Goal: Task Accomplishment & Management: Manage account settings

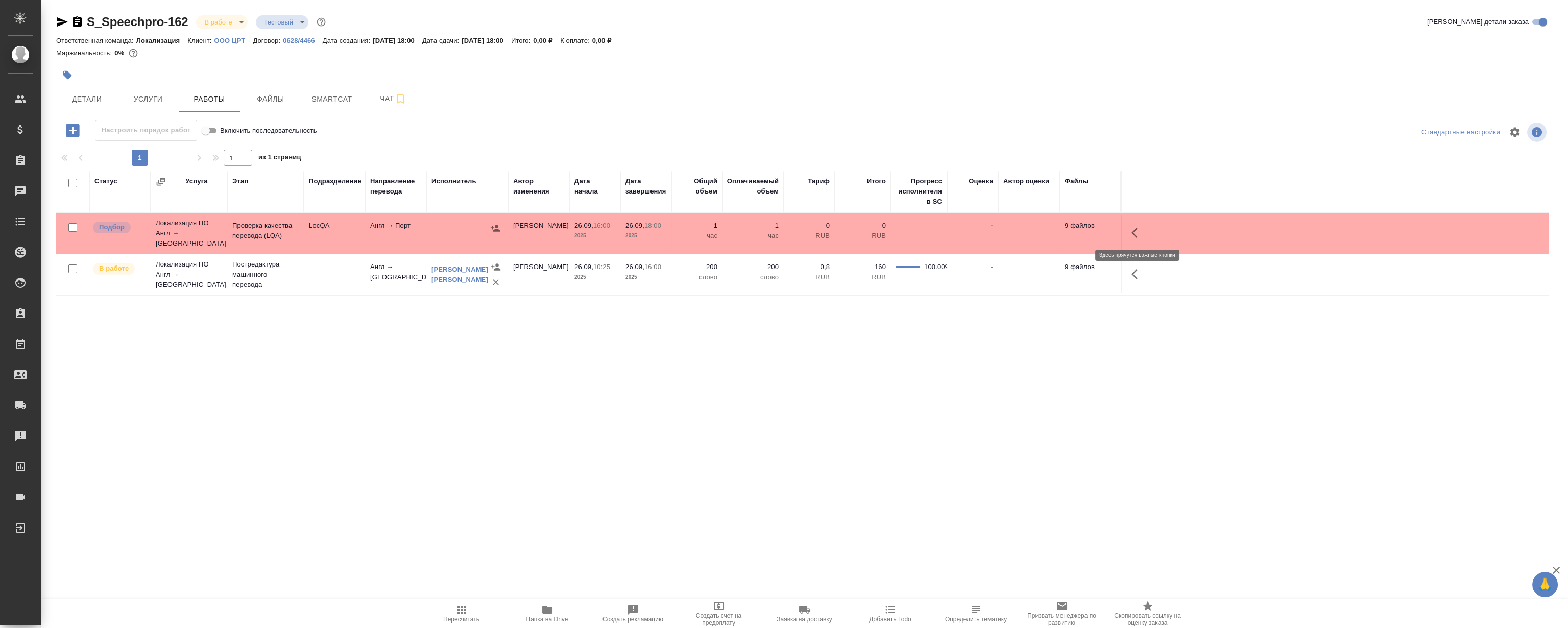
click at [1136, 232] on icon "button" at bounding box center [1137, 232] width 12 height 12
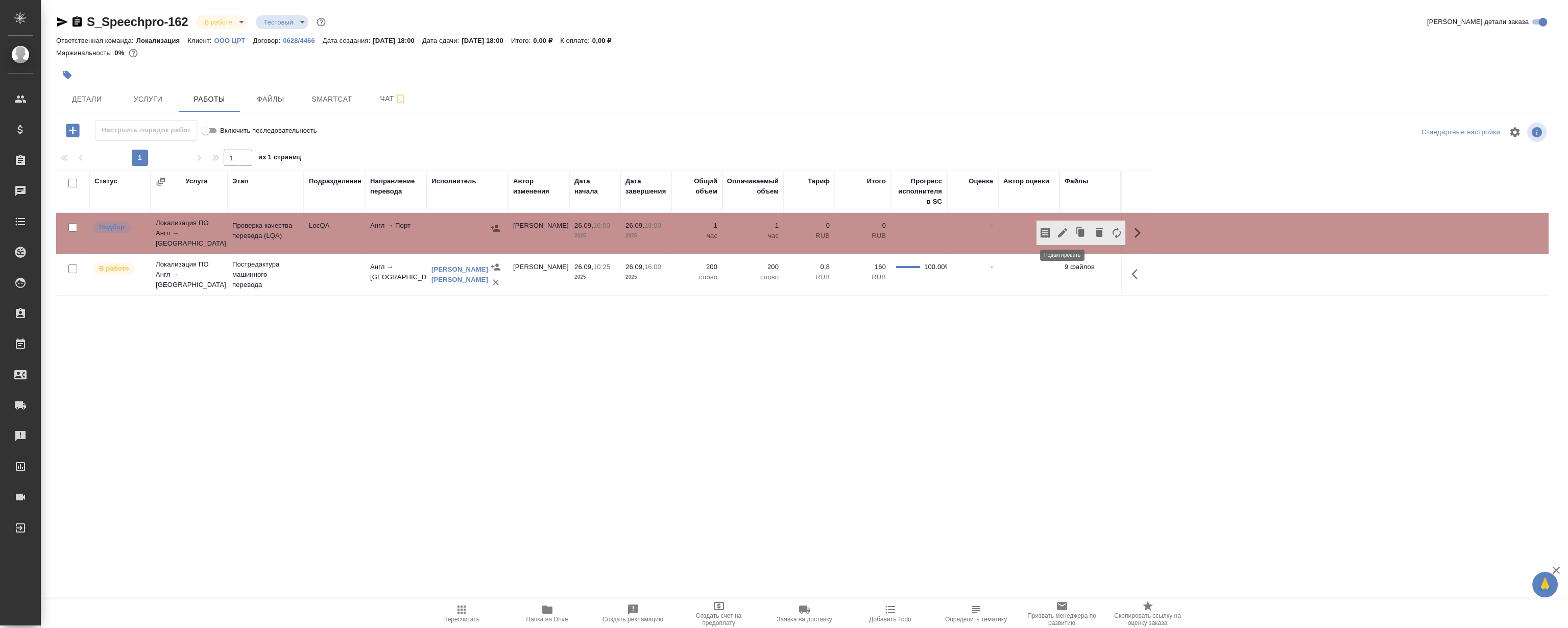
click at [1067, 227] on icon "button" at bounding box center [1062, 232] width 12 height 12
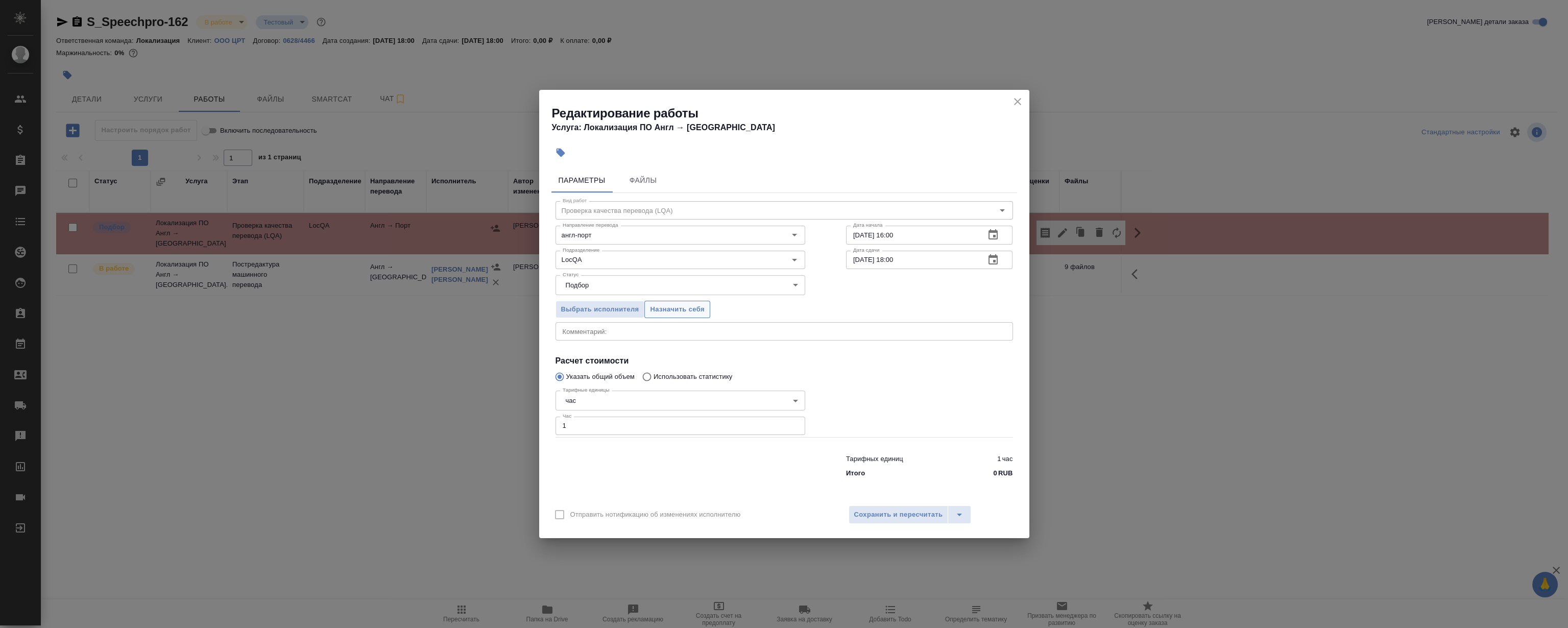
click at [690, 310] on span "Назначить себя" at bounding box center [676, 309] width 54 height 12
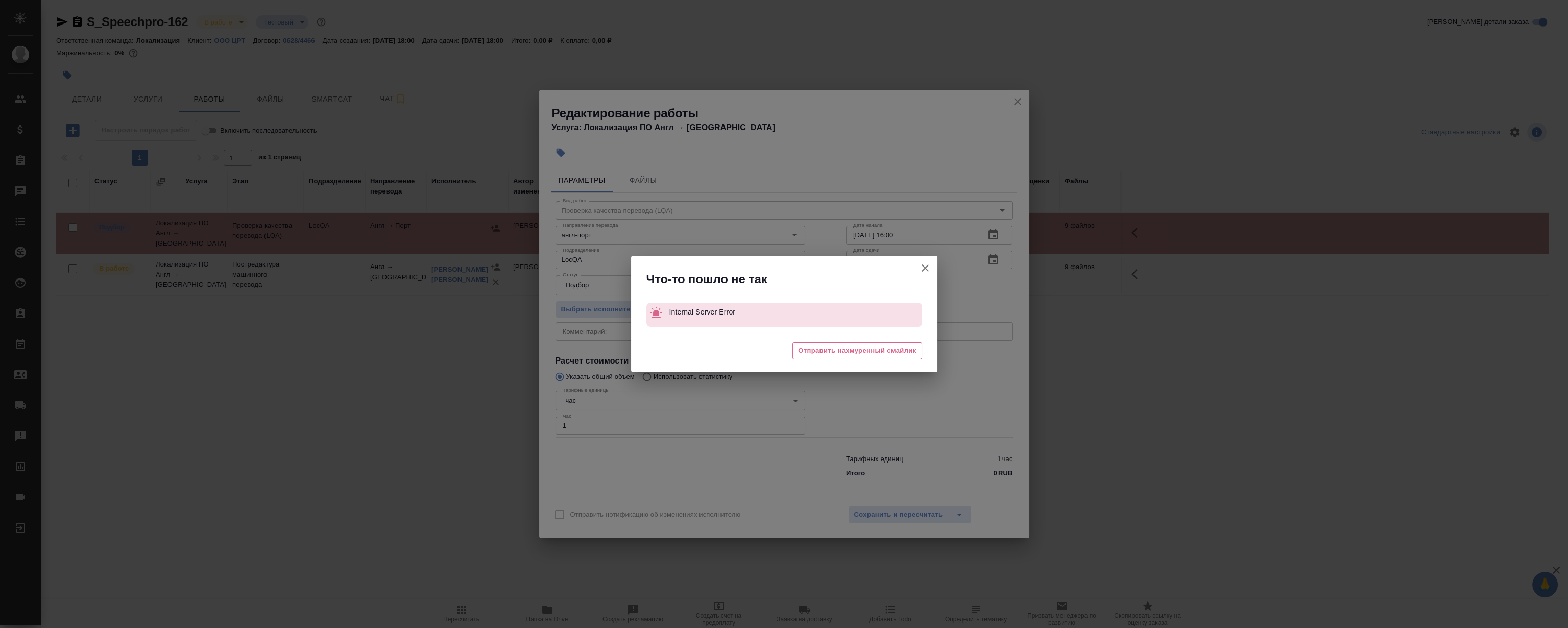
click at [926, 273] on icon "button" at bounding box center [925, 268] width 12 height 12
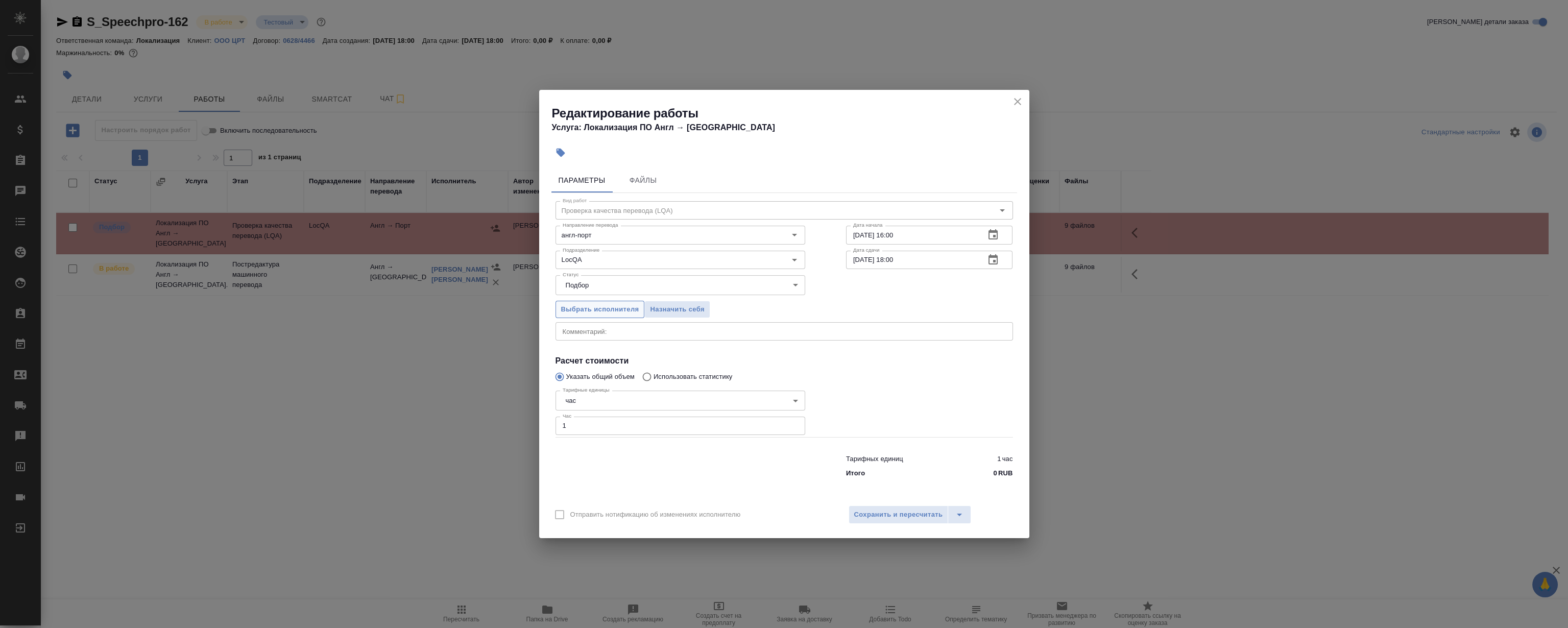
click at [605, 307] on span "Выбрать исполнителя" at bounding box center [600, 309] width 78 height 12
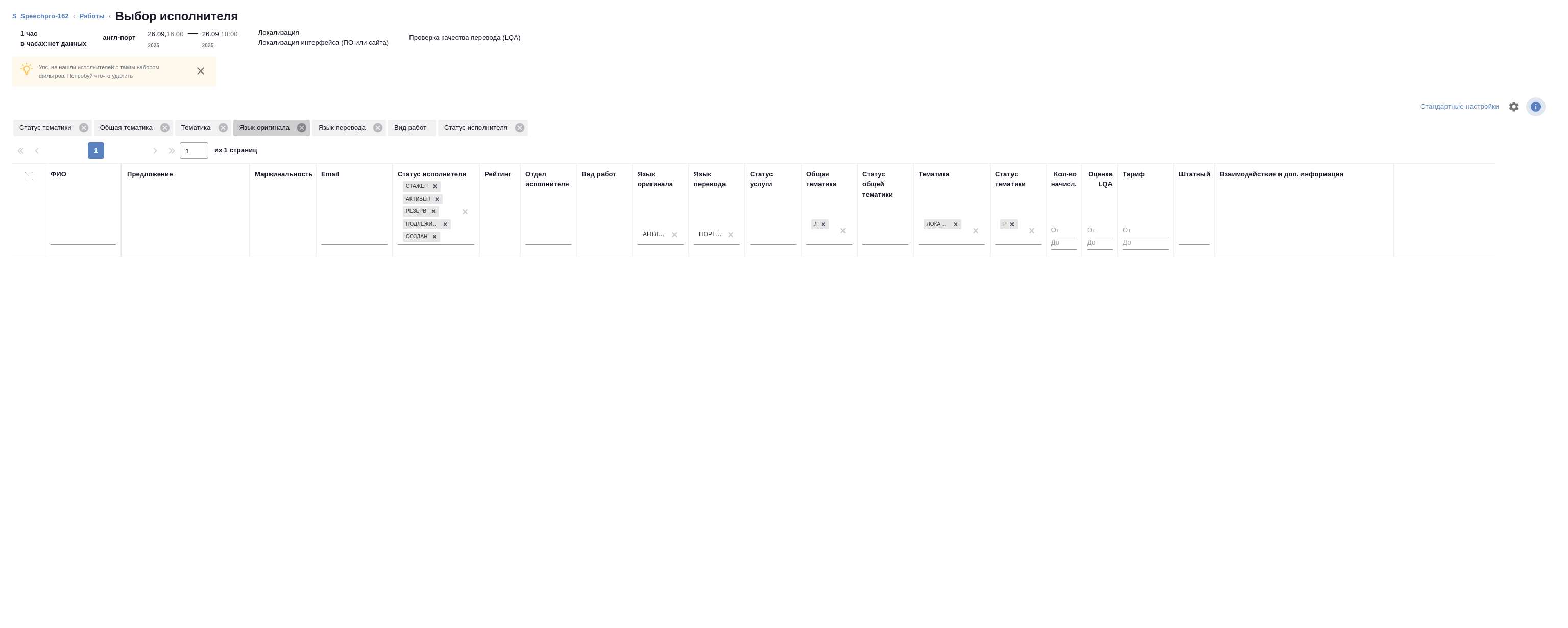
click at [301, 127] on icon at bounding box center [302, 128] width 11 height 11
click at [301, 127] on icon at bounding box center [299, 128] width 9 height 9
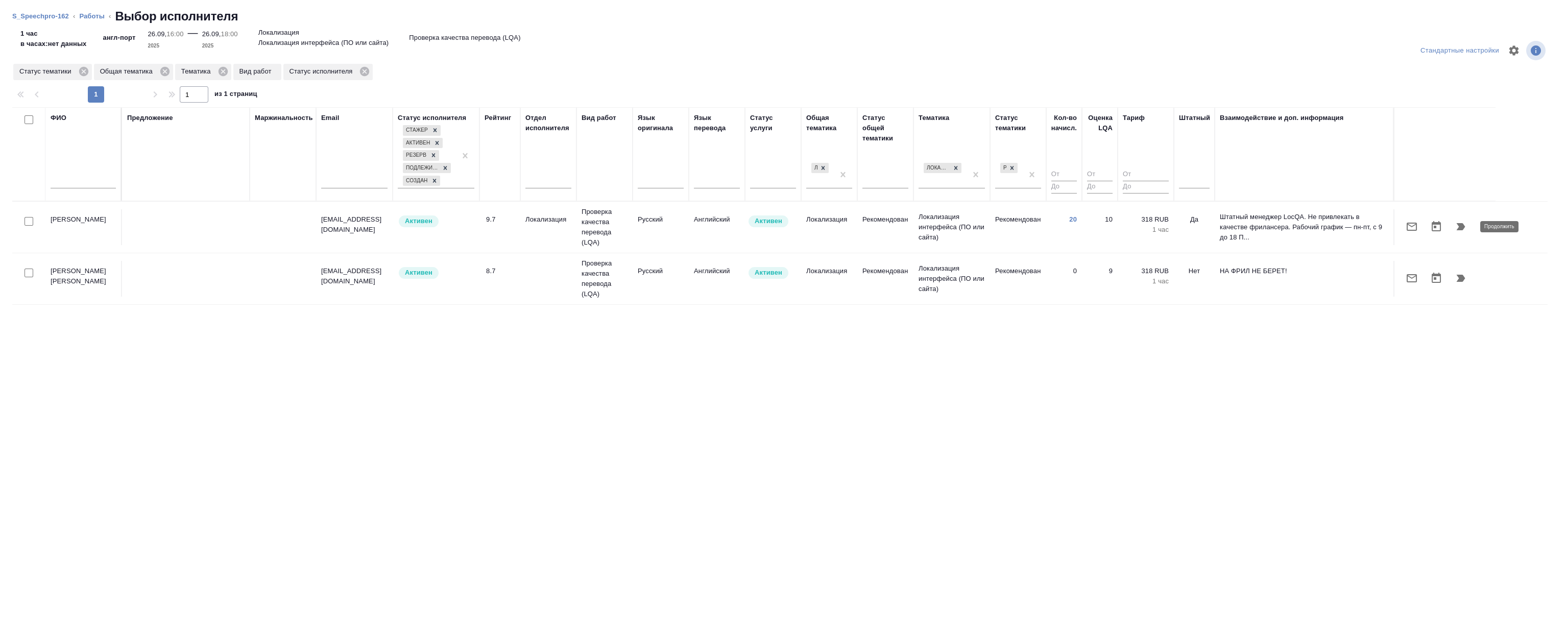
click at [1463, 226] on icon "button" at bounding box center [1460, 227] width 8 height 7
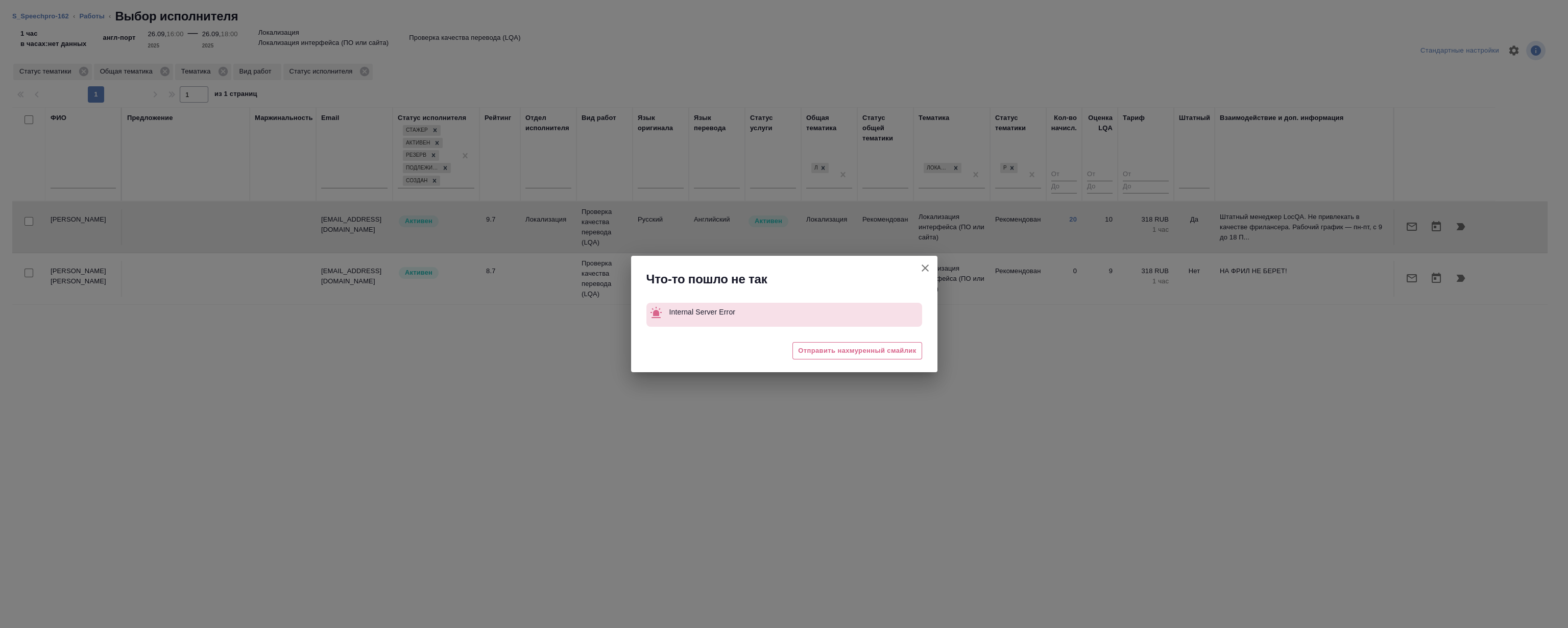
click at [922, 273] on icon "button" at bounding box center [925, 268] width 12 height 12
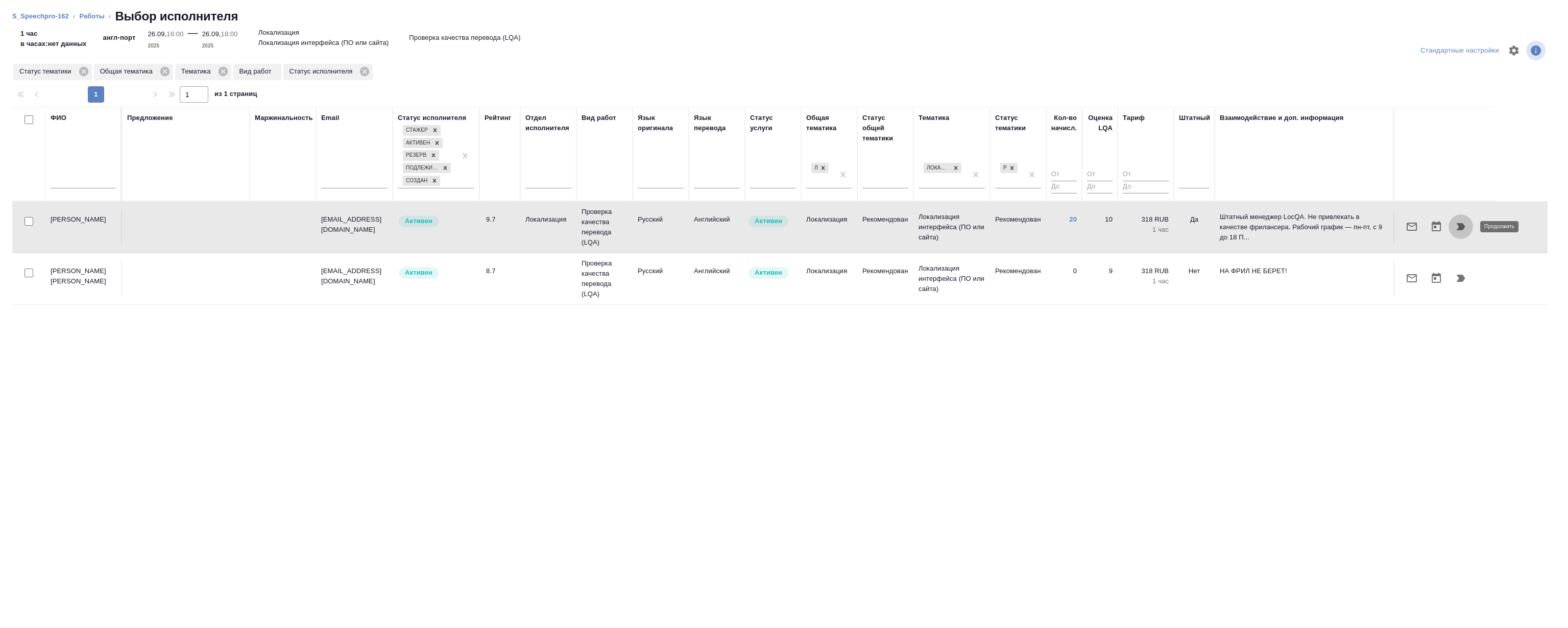
click at [1462, 219] on button "button" at bounding box center [1460, 227] width 25 height 25
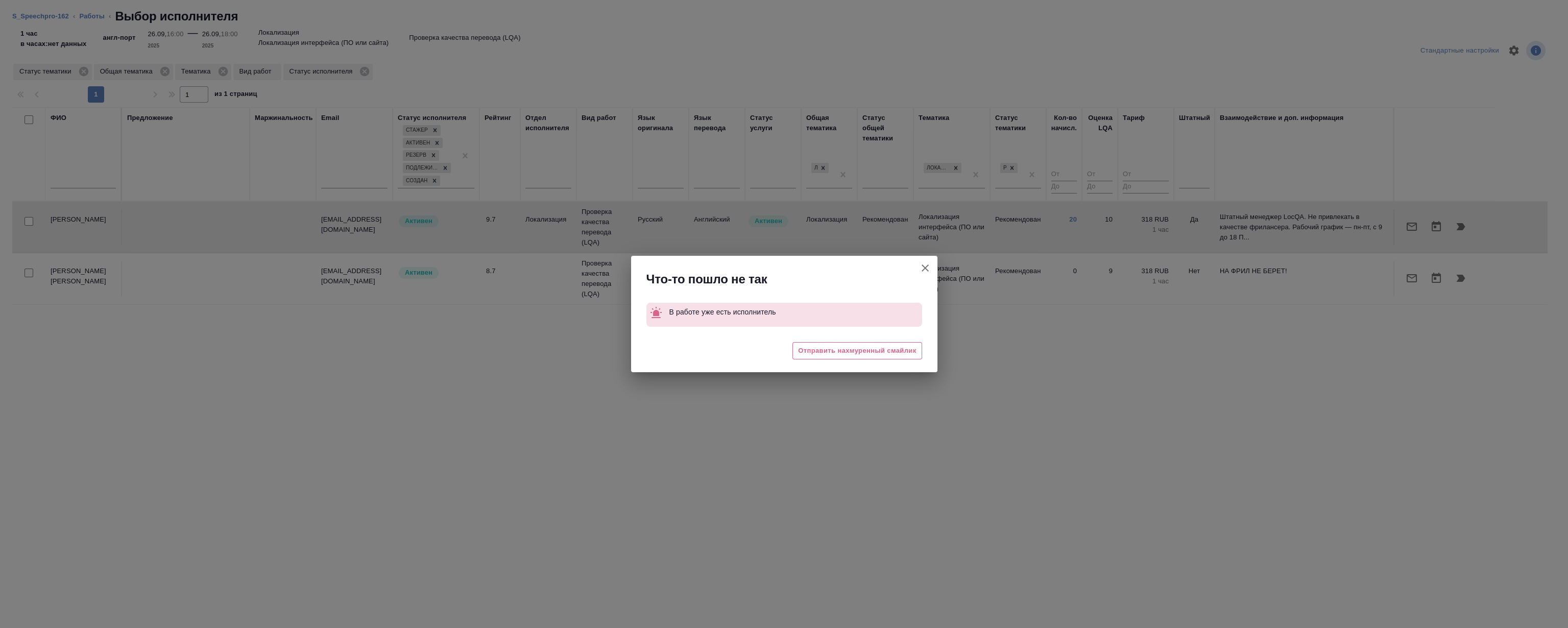
click at [931, 267] on button "Группировать работы по услугам" at bounding box center [925, 268] width 25 height 25
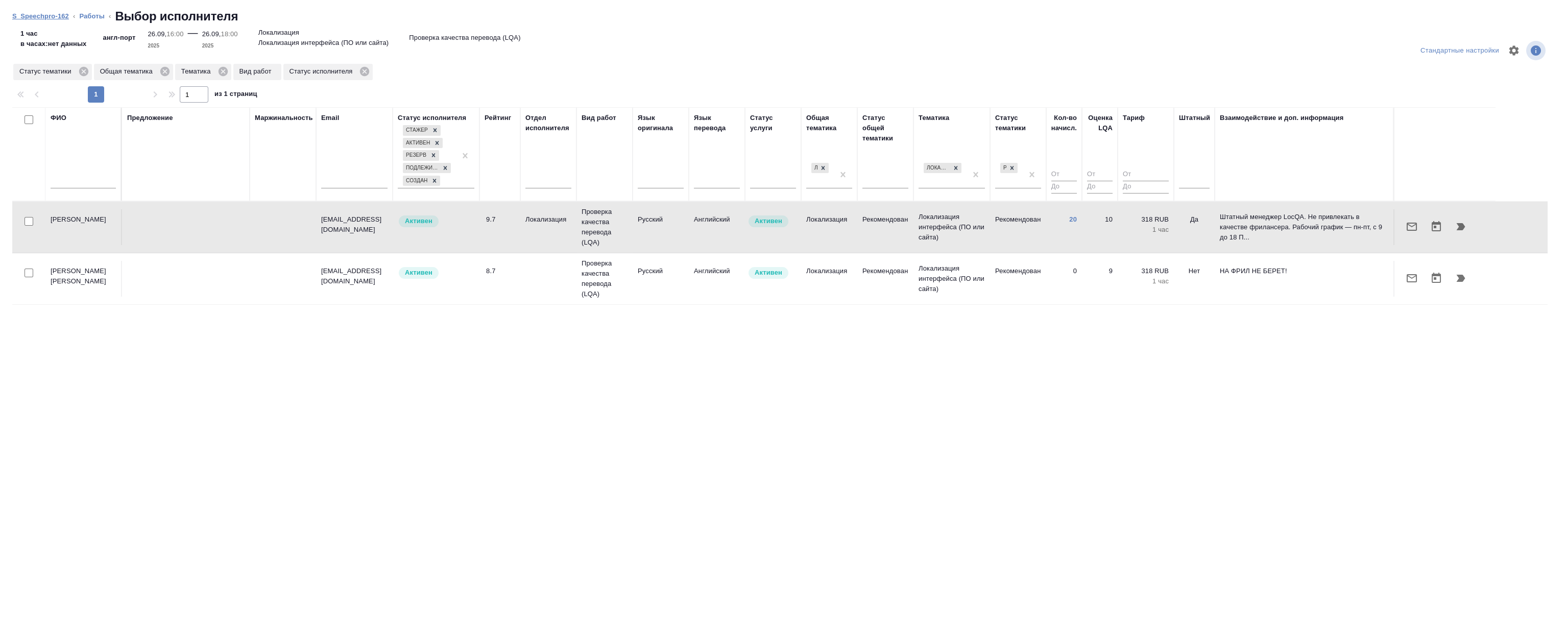
click at [61, 16] on link "S_Speechpro-162" at bounding box center [40, 16] width 57 height 7
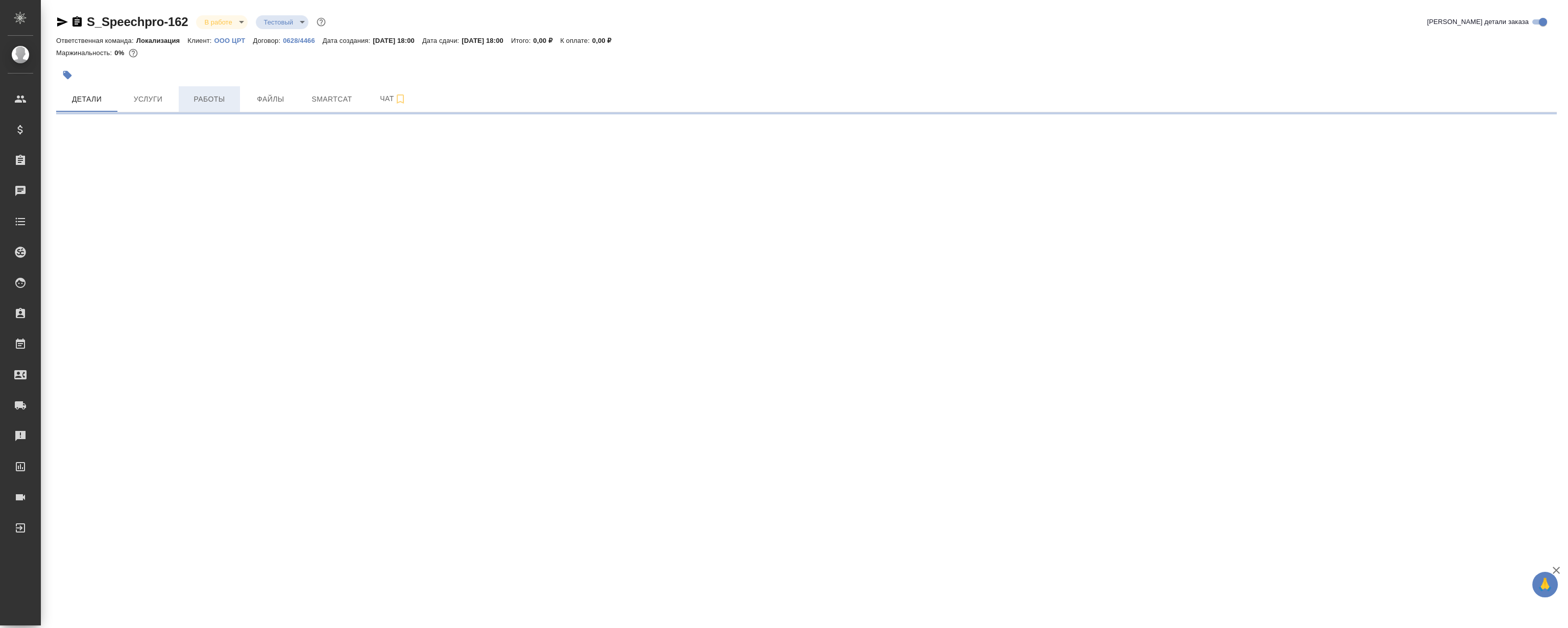
select select "RU"
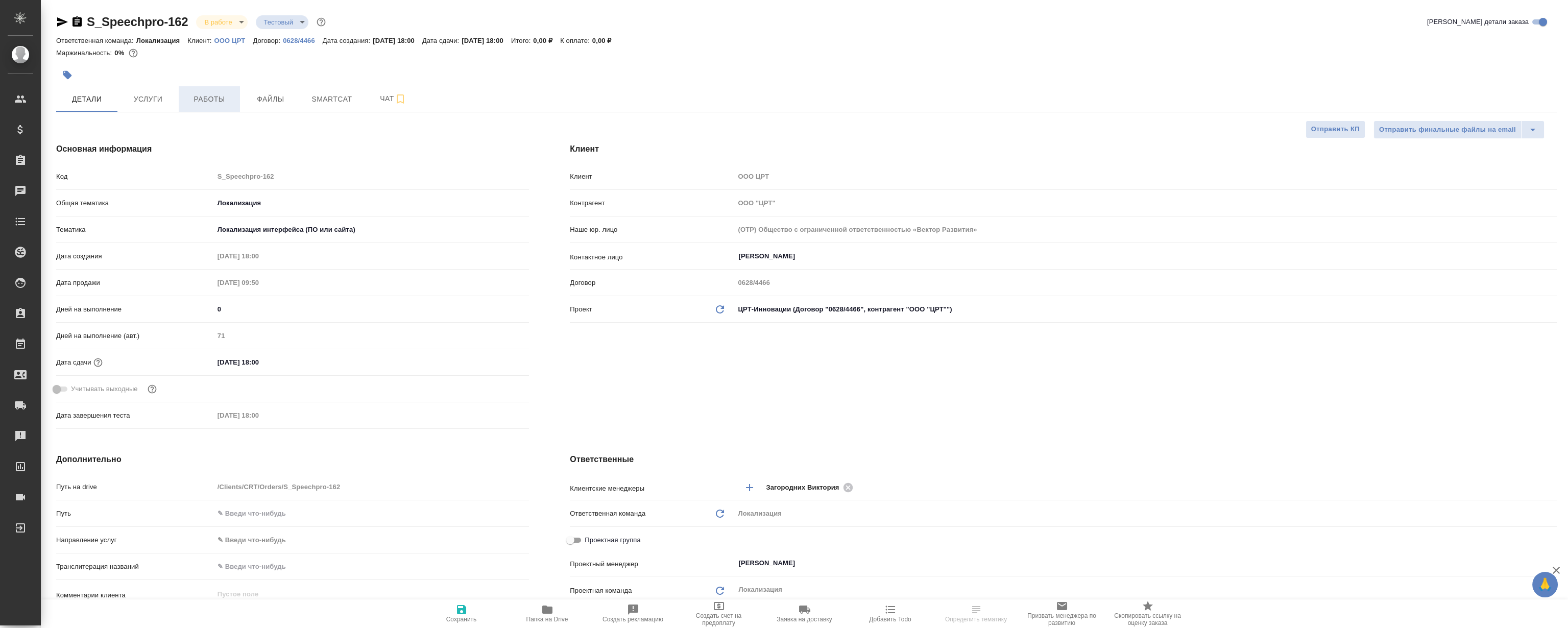
type textarea "x"
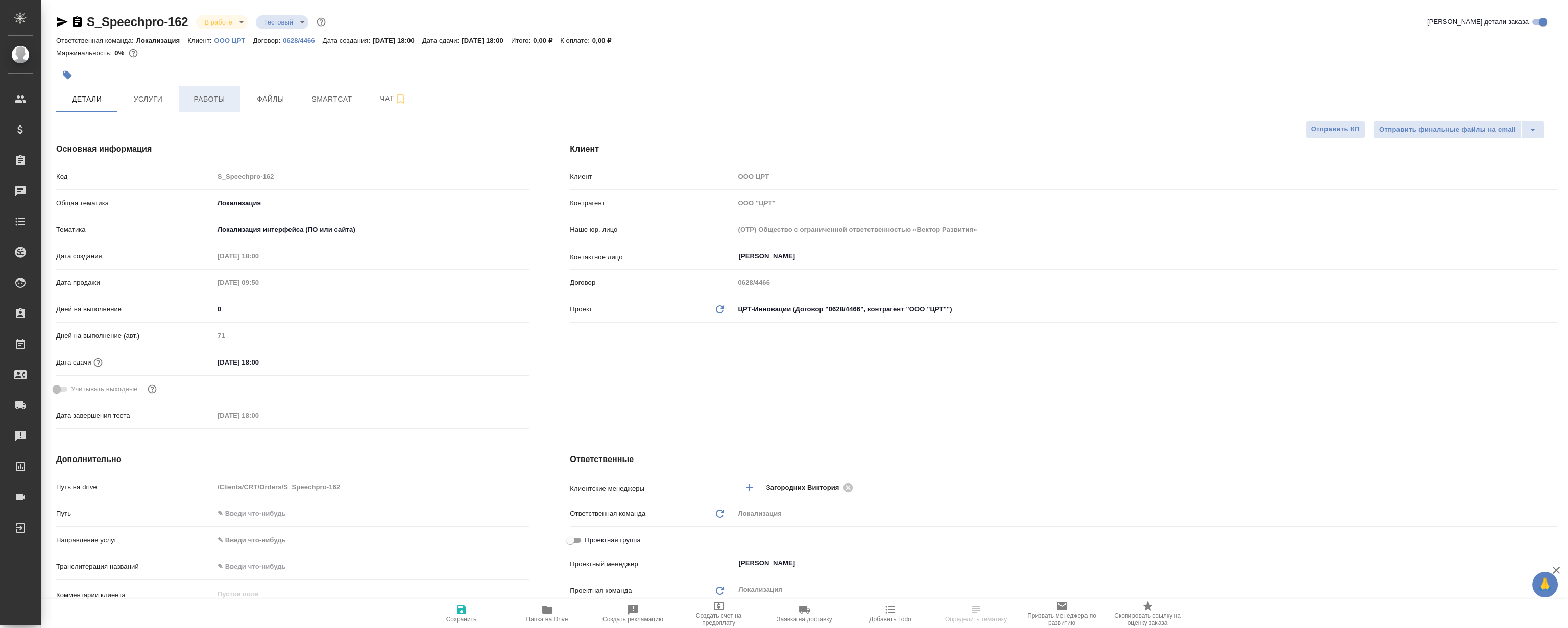
type textarea "x"
click at [197, 96] on span "Работы" at bounding box center [209, 99] width 49 height 13
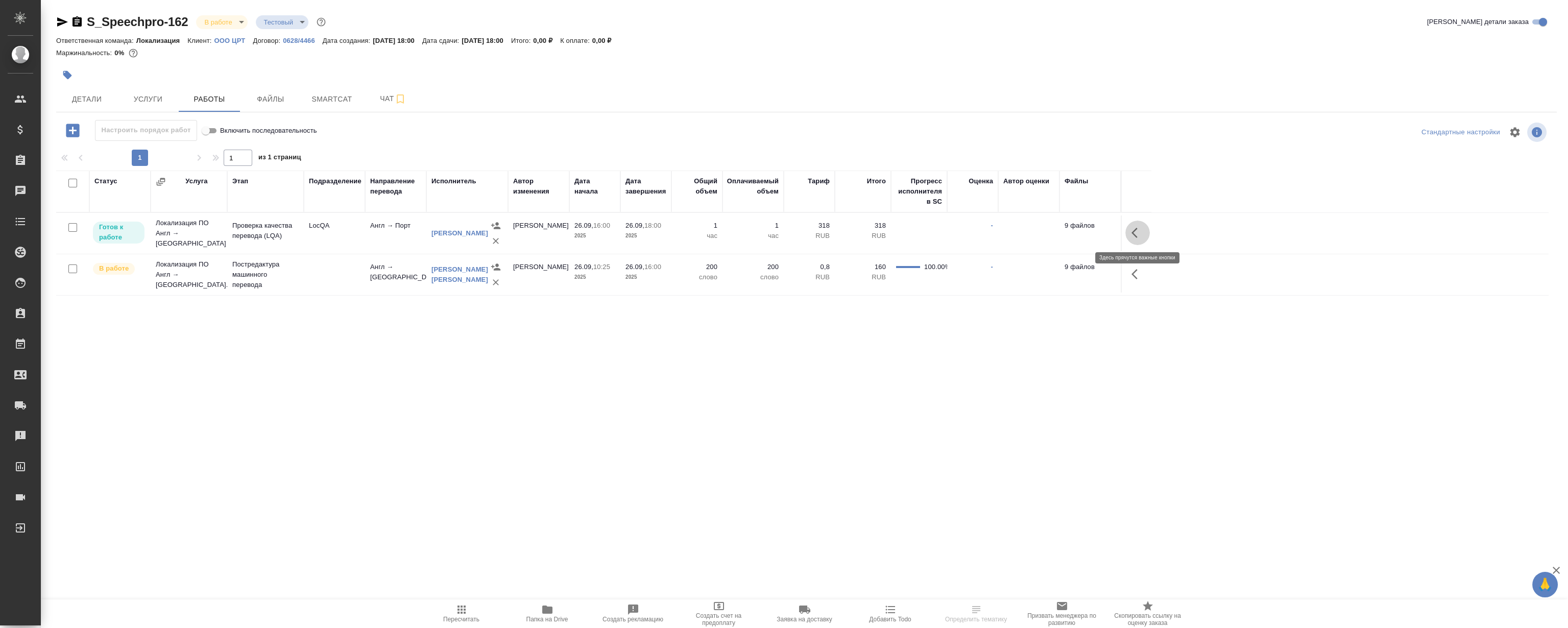
click at [1134, 230] on icon "button" at bounding box center [1135, 232] width 6 height 10
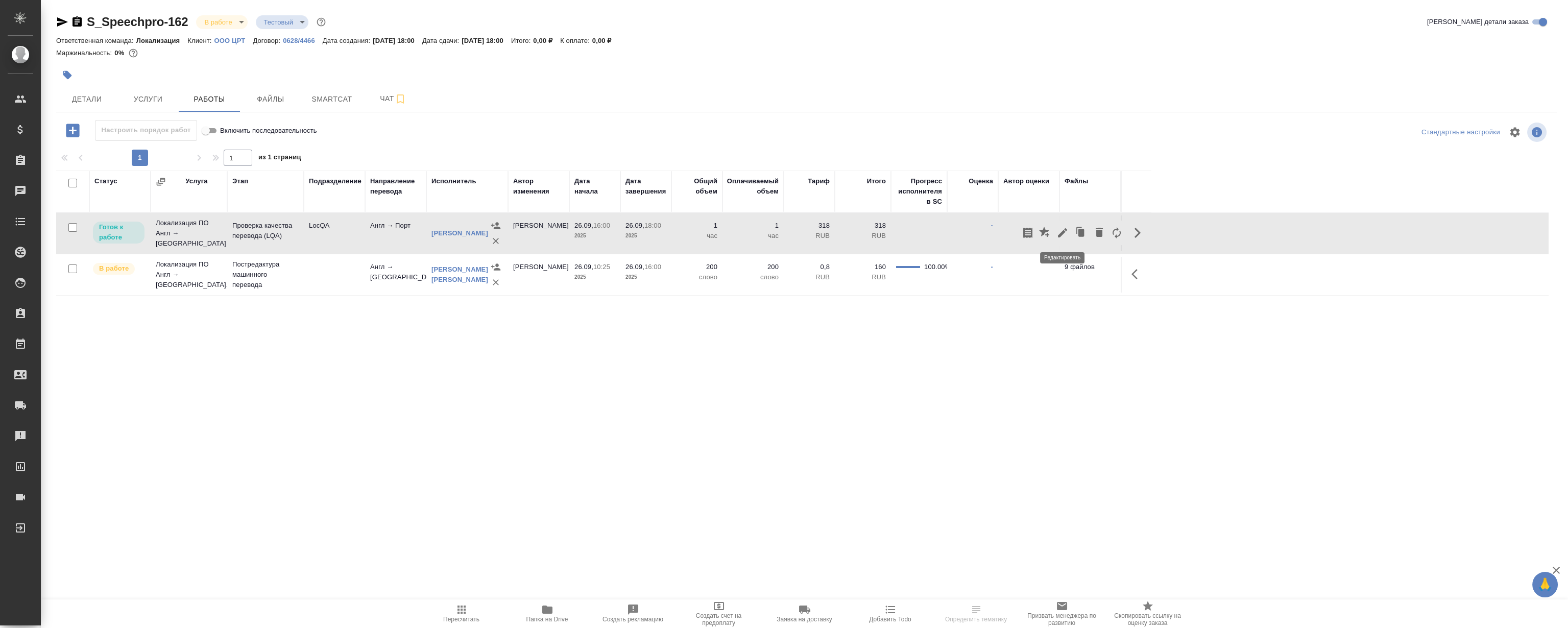
click at [1064, 234] on icon "button" at bounding box center [1062, 232] width 12 height 12
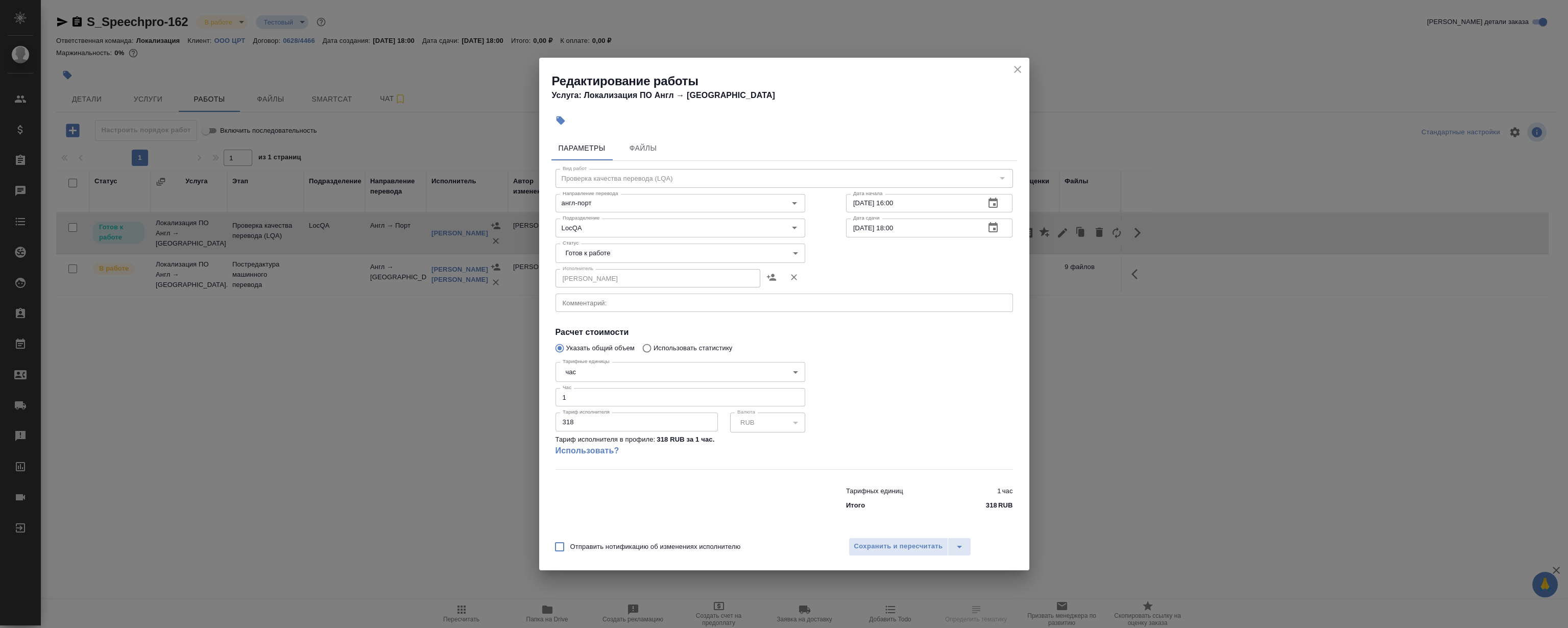
click at [621, 401] on input "1" at bounding box center [680, 398] width 249 height 18
type input "0.5"
click at [702, 245] on body "🙏 .cls-1 fill:#fff; AWATERA Magerramov Ruslan Клиенты Спецификации Заказы 0 Чат…" at bounding box center [784, 314] width 1568 height 628
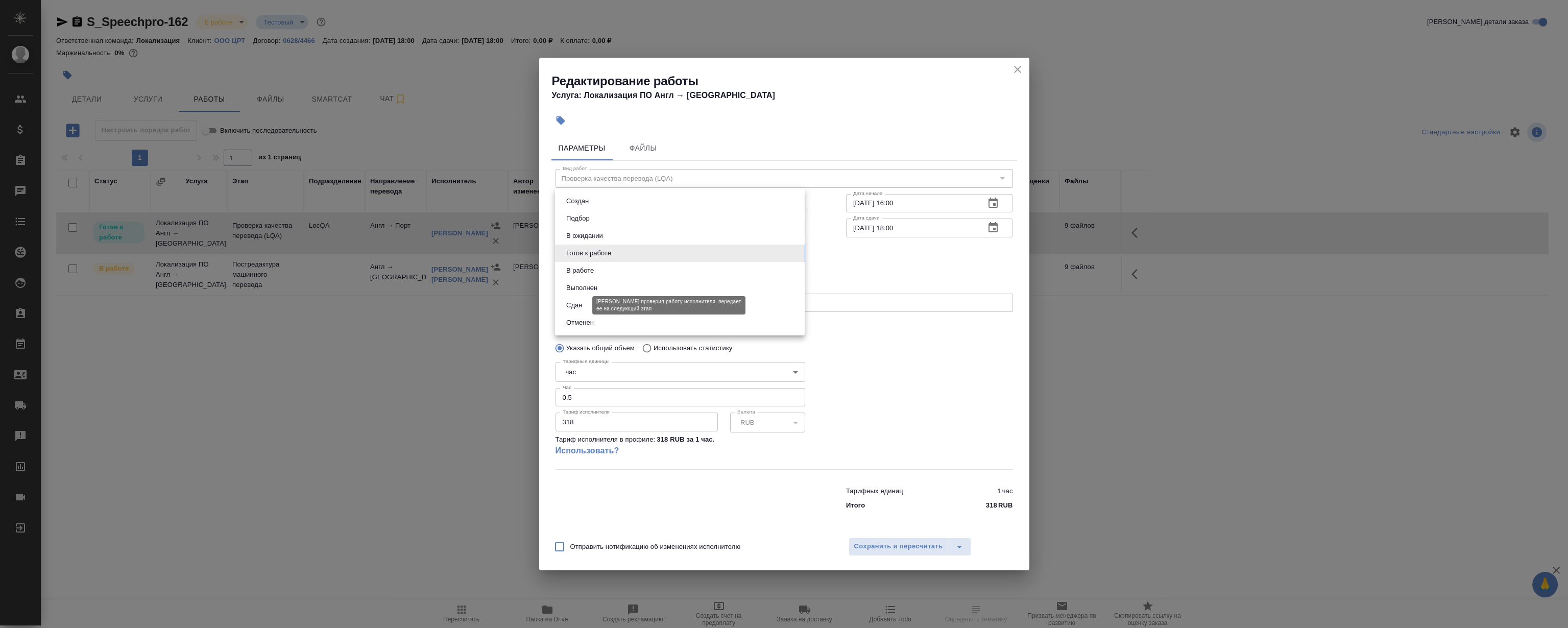
click at [582, 300] on button "Сдан" at bounding box center [574, 306] width 22 height 11
type input "closed"
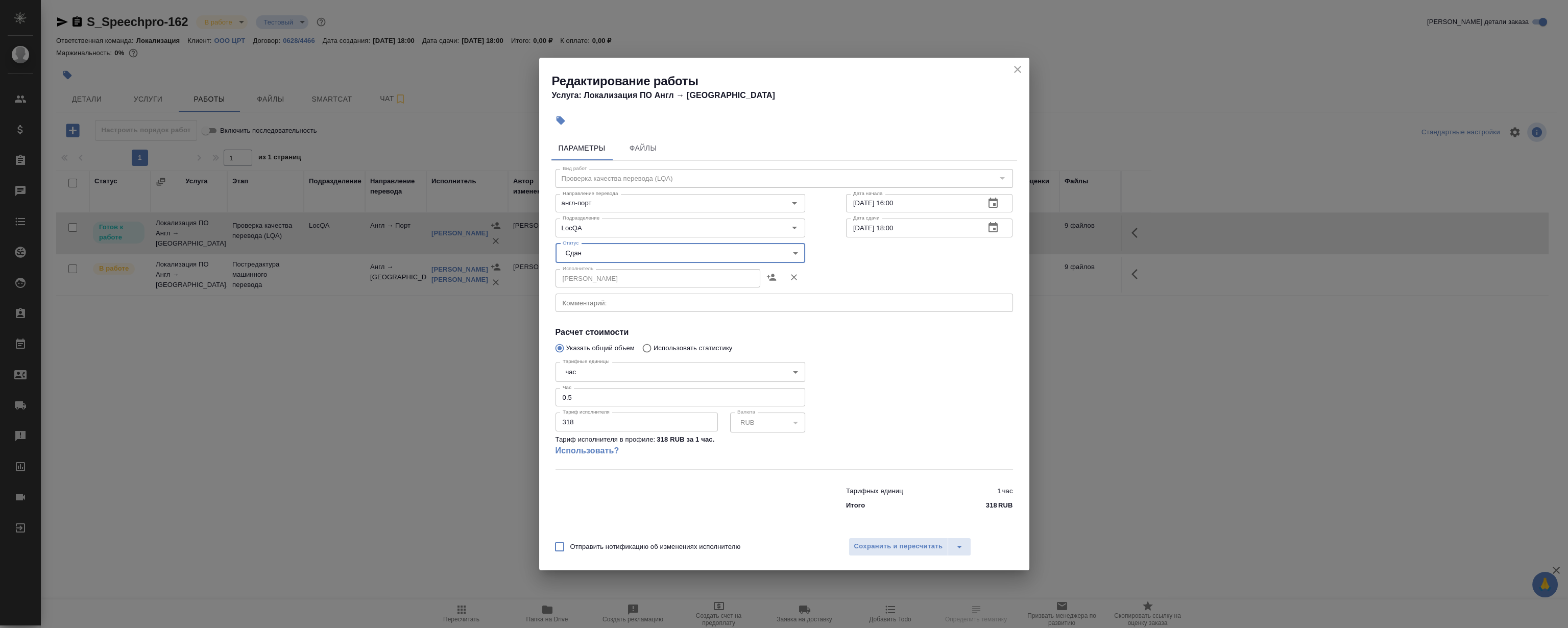
click at [872, 562] on div "Отправить нотификацию об изменениях исполнителю Сохранить и пересчитать" at bounding box center [784, 551] width 490 height 40
click at [879, 551] on span "Сохранить и пересчитать" at bounding box center [898, 547] width 89 height 12
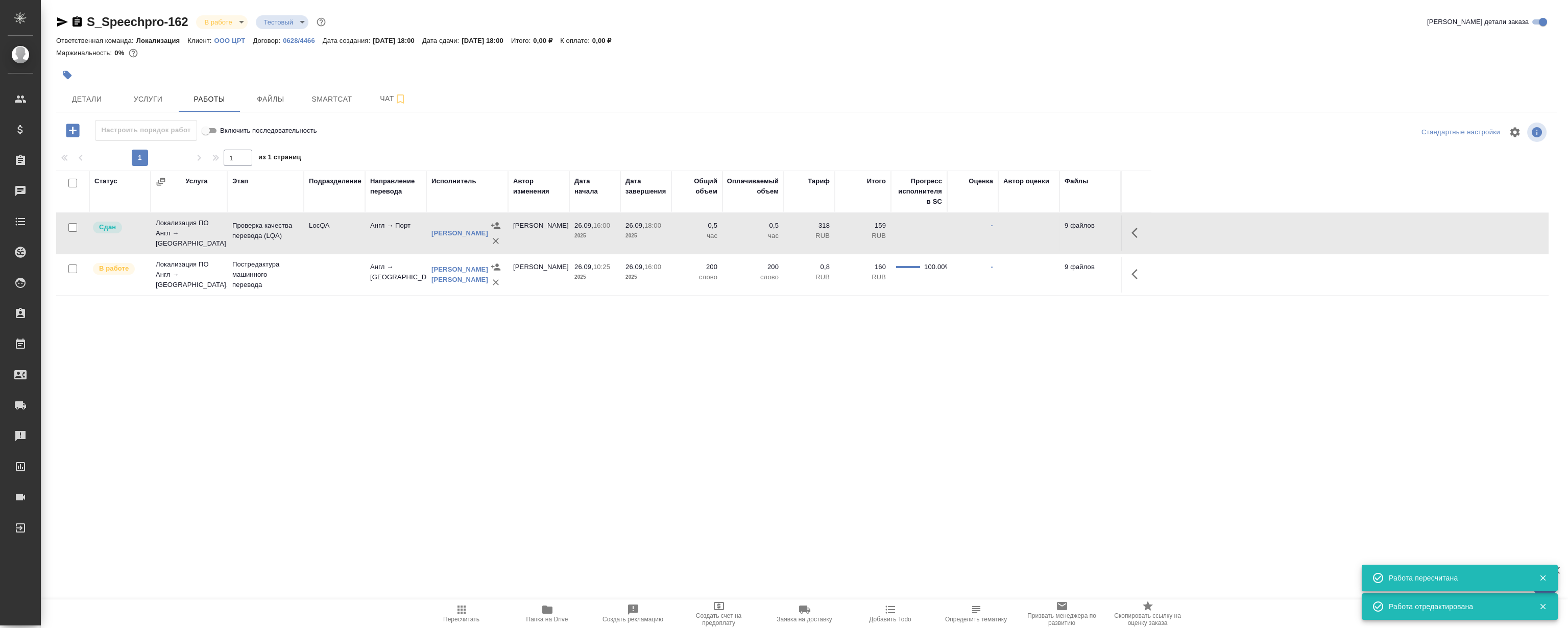
click at [386, 400] on div "Статус Услуга Этап Подразделение Направление перевода Исполнитель Автор изменен…" at bounding box center [802, 285] width 1493 height 230
click at [361, 418] on div "S_Speechpro-162 В работе inProgress Тестовый test Кратко детали заказа Ответств…" at bounding box center [806, 213] width 1512 height 426
click at [311, 428] on div ".cls-1 fill:#fff; AWATERA Magerramov Ruslan Клиенты Спецификации Заказы 0 Чаты …" at bounding box center [784, 314] width 1568 height 628
